Goal: Task Accomplishment & Management: Manage account settings

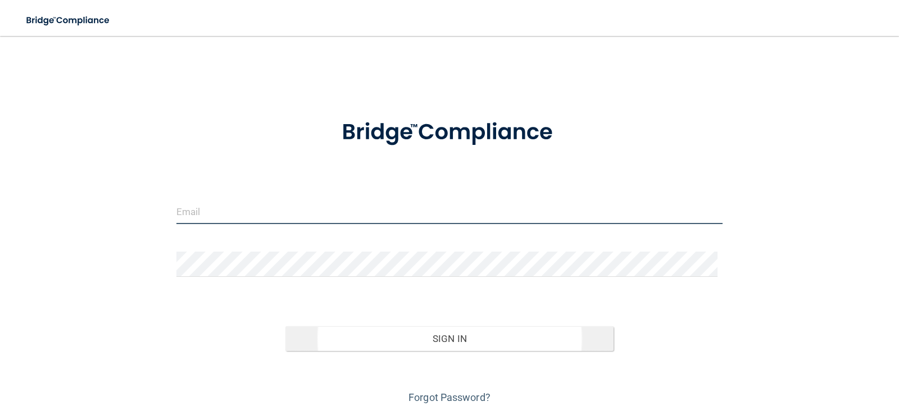
type input "[PERSON_NAME][EMAIL_ADDRESS][PERSON_NAME][DOMAIN_NAME]"
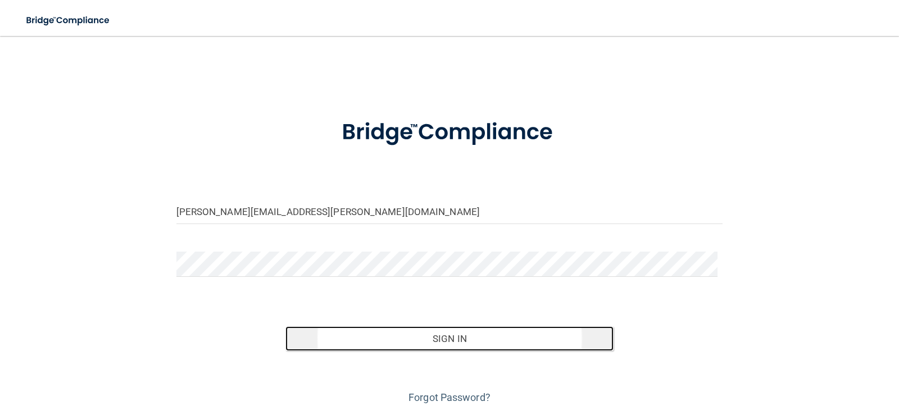
click at [451, 337] on button "Sign In" at bounding box center [449, 338] width 328 height 25
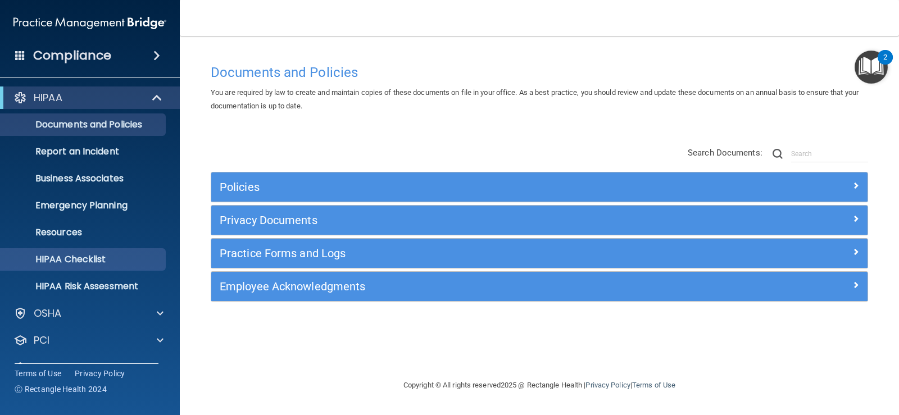
scroll to position [51, 0]
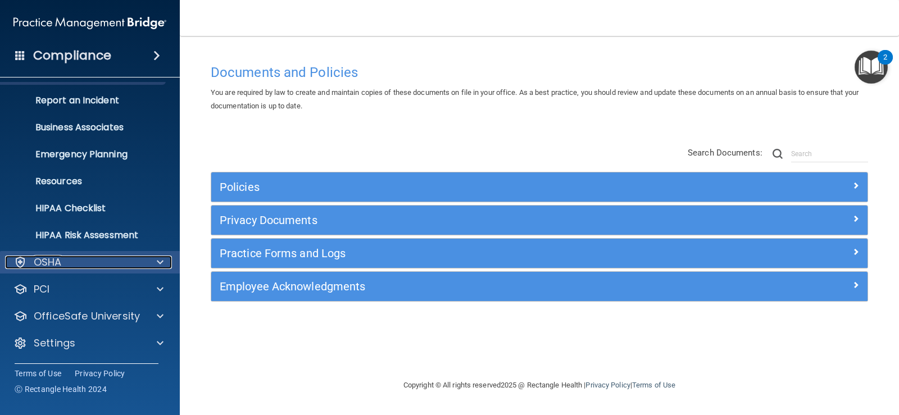
click at [59, 260] on p "OSHA" at bounding box center [48, 262] width 28 height 13
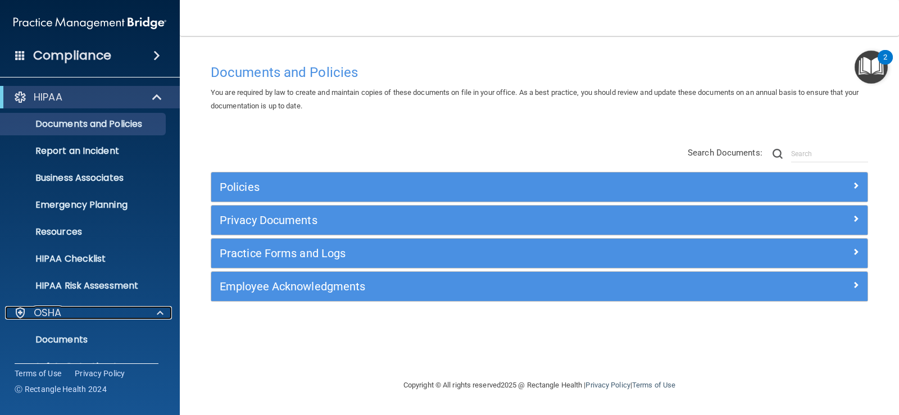
scroll to position [0, 0]
click at [96, 53] on h4 "Compliance" at bounding box center [72, 56] width 78 height 16
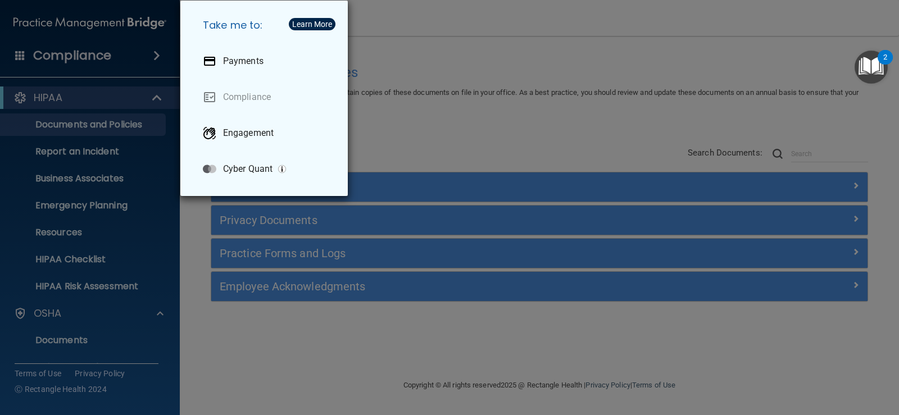
click at [124, 54] on div "Take me to: Payments Compliance Engagement Cyber Quant" at bounding box center [449, 207] width 899 height 415
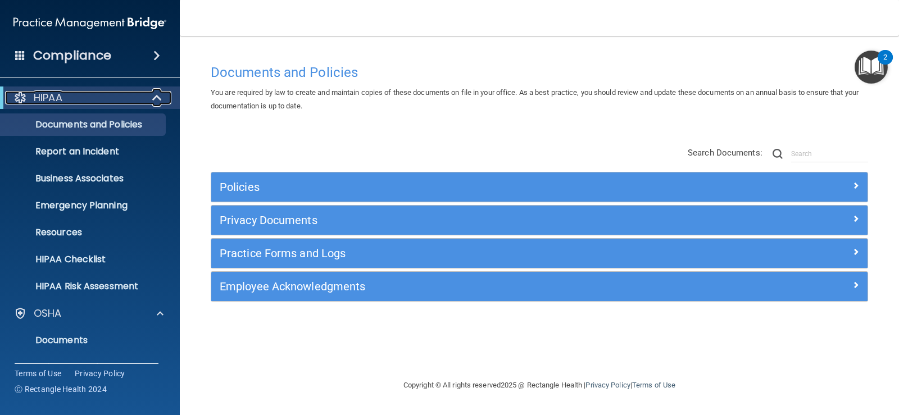
click at [113, 99] on div "HIPAA" at bounding box center [74, 97] width 139 height 13
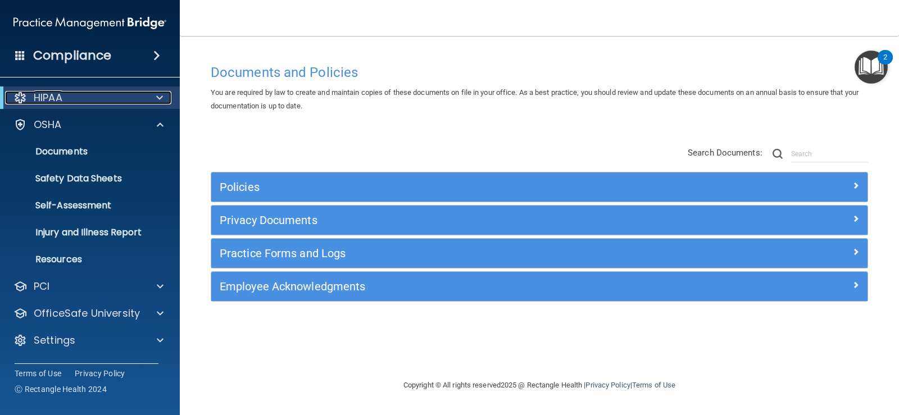
click at [113, 99] on div "HIPAA" at bounding box center [74, 97] width 139 height 13
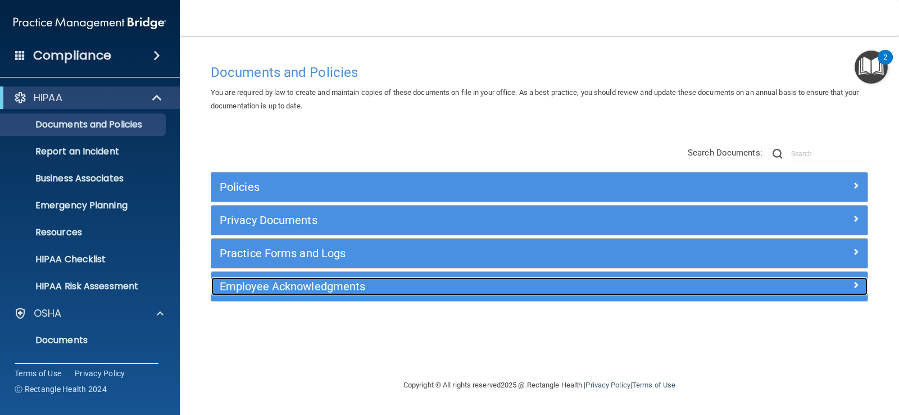
click at [267, 282] on h5 "Employee Acknowledgments" at bounding box center [457, 286] width 475 height 12
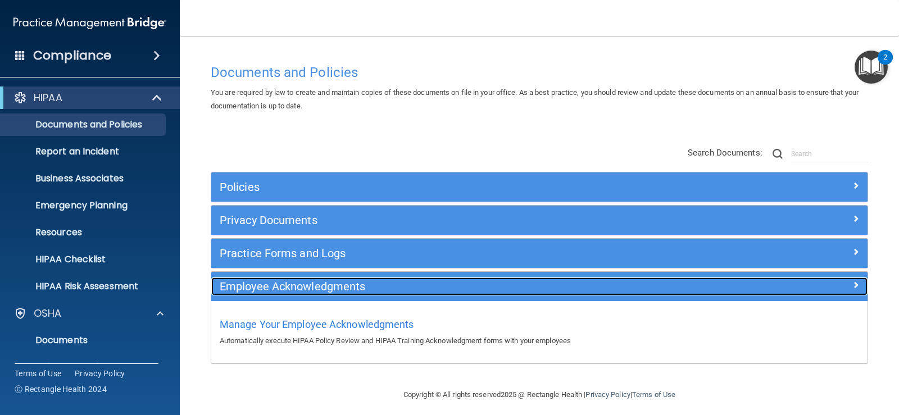
scroll to position [7, 0]
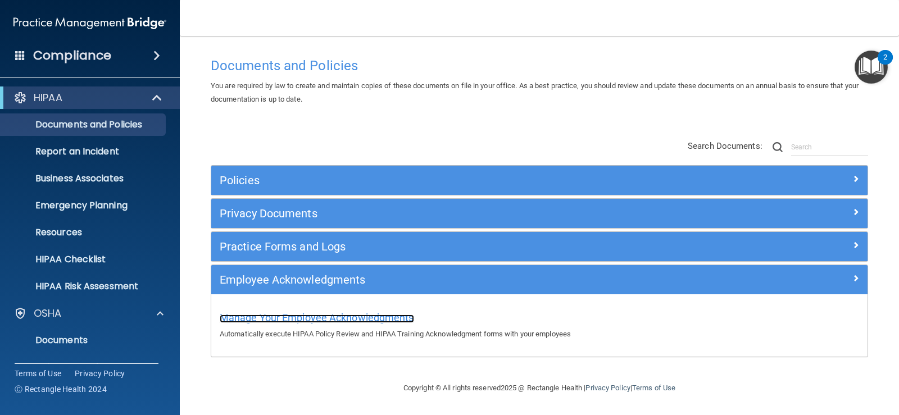
click at [363, 319] on span "Manage Your Employee Acknowledgments" at bounding box center [317, 318] width 194 height 12
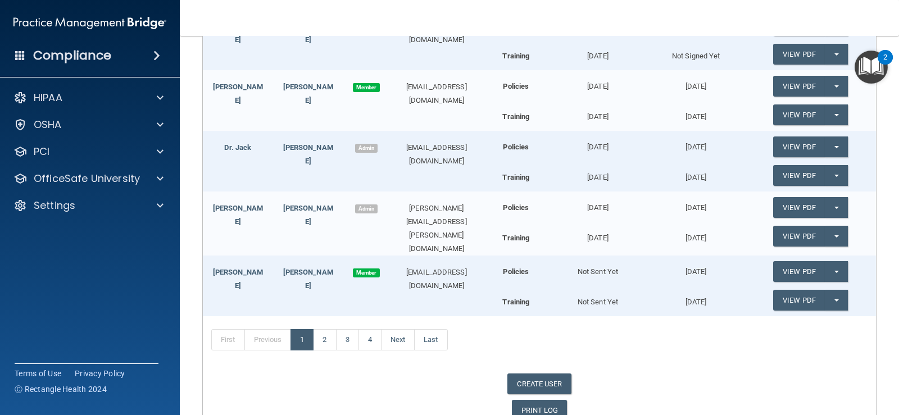
scroll to position [333, 0]
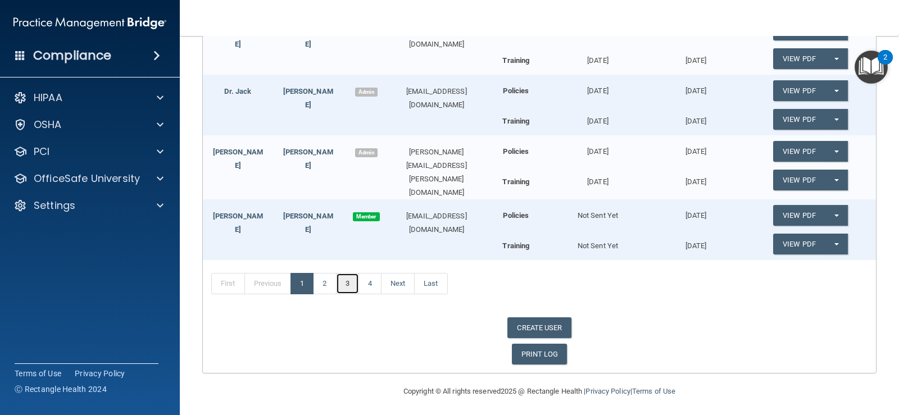
click at [342, 284] on link "3" at bounding box center [347, 283] width 23 height 21
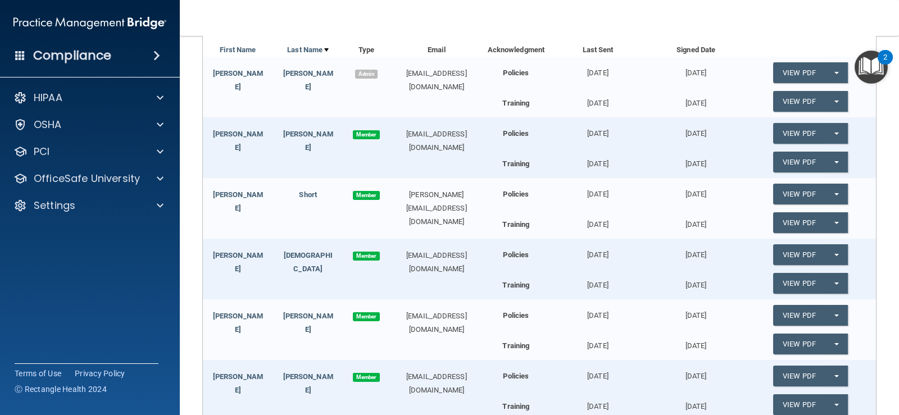
scroll to position [56, 0]
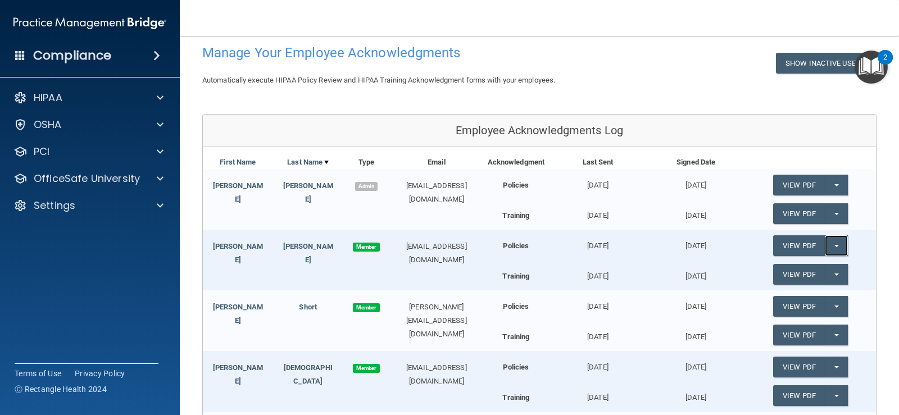
click at [834, 242] on button "Split button!" at bounding box center [836, 245] width 23 height 21
click at [832, 265] on link "Update Acknowledgment" at bounding box center [824, 268] width 103 height 17
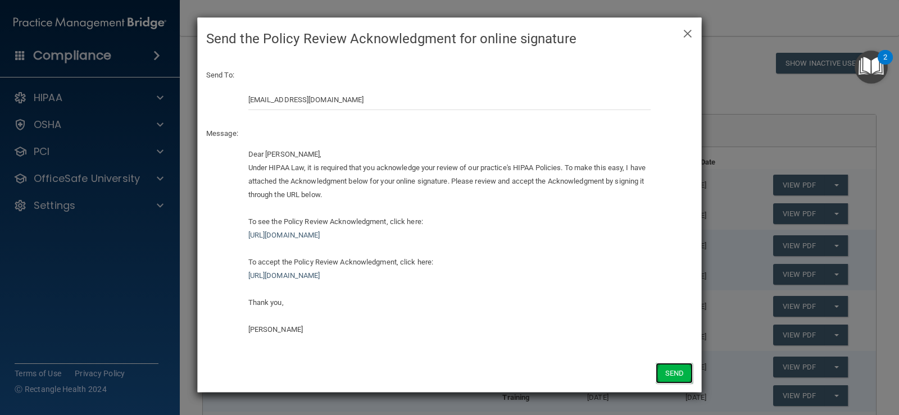
click at [679, 369] on button "Send" at bounding box center [674, 373] width 37 height 21
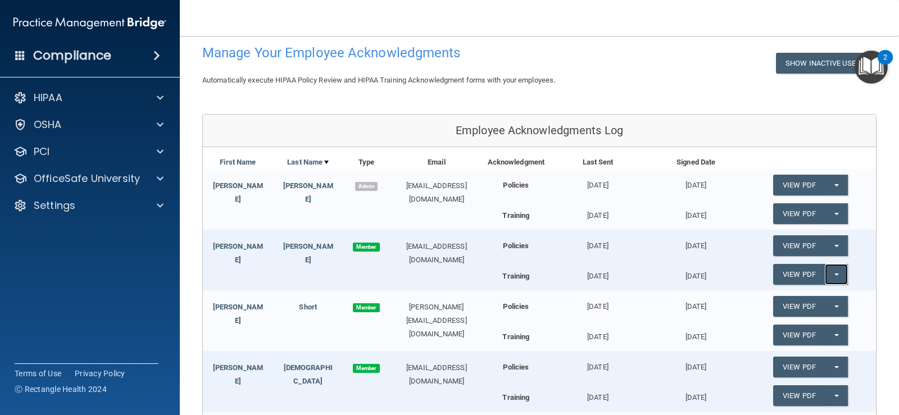
click at [836, 276] on button "Split button!" at bounding box center [836, 274] width 23 height 21
click at [832, 297] on link "Update Acknowledgment" at bounding box center [824, 297] width 103 height 17
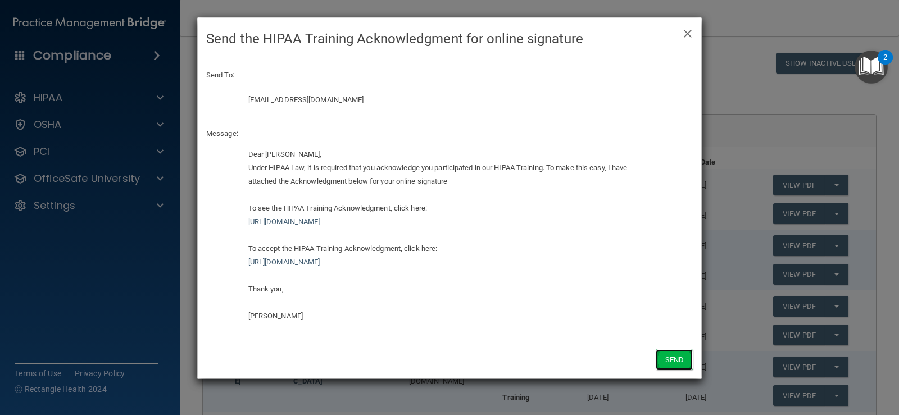
click at [673, 361] on button "Send" at bounding box center [674, 359] width 37 height 21
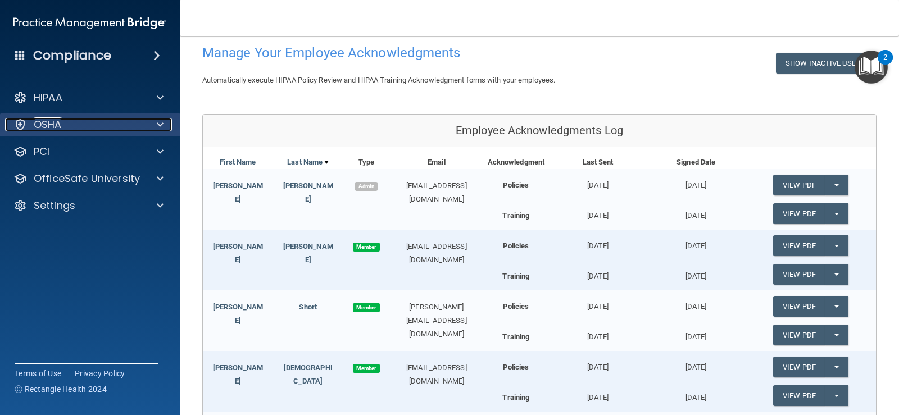
click at [152, 123] on div at bounding box center [158, 124] width 28 height 13
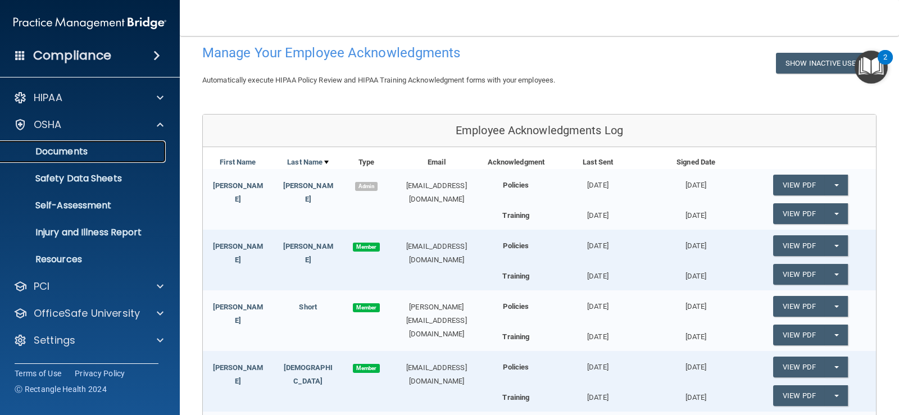
click at [72, 148] on p "Documents" at bounding box center [83, 151] width 153 height 11
